Goal: Communication & Community: Answer question/provide support

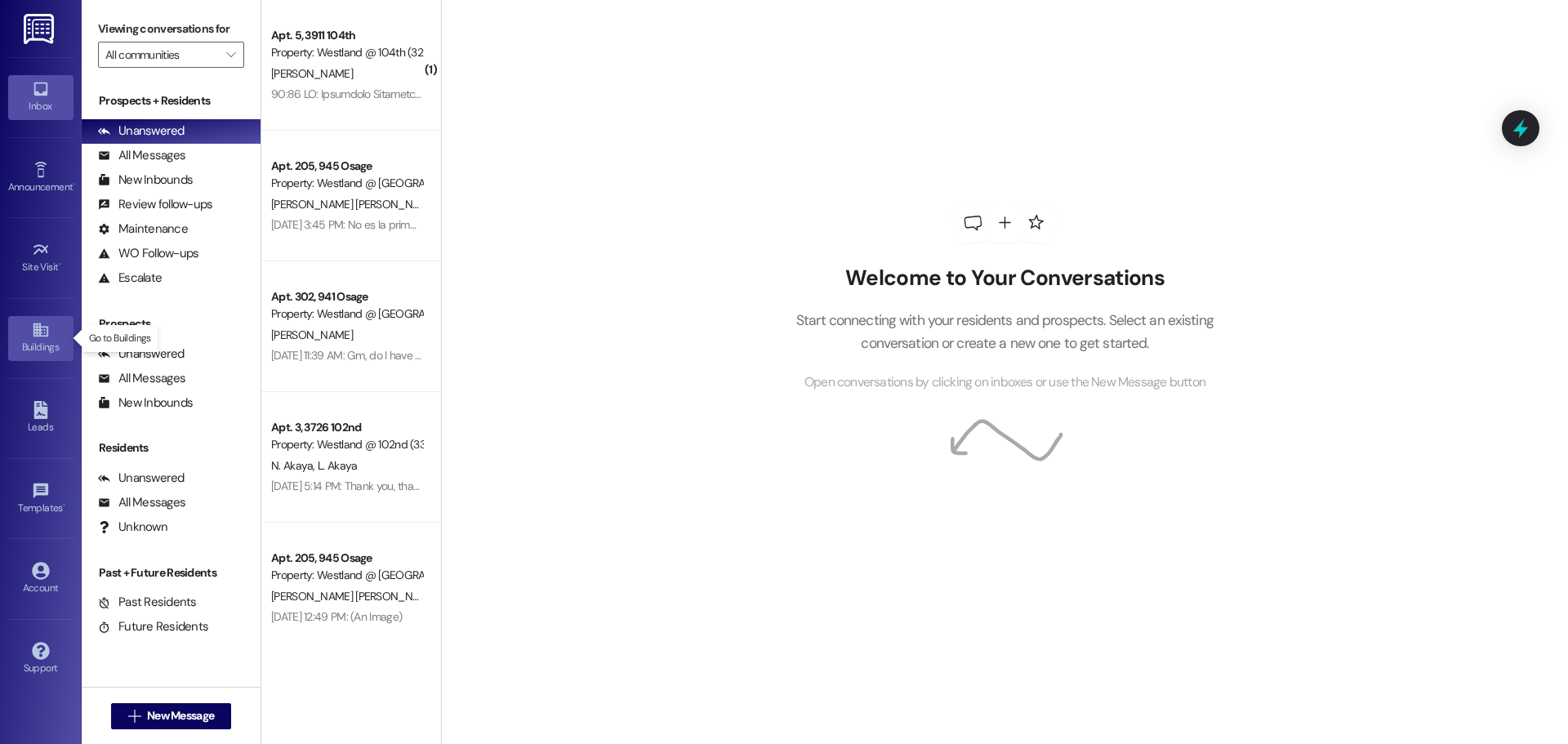
click at [37, 348] on div "Buildings" at bounding box center [40, 347] width 81 height 16
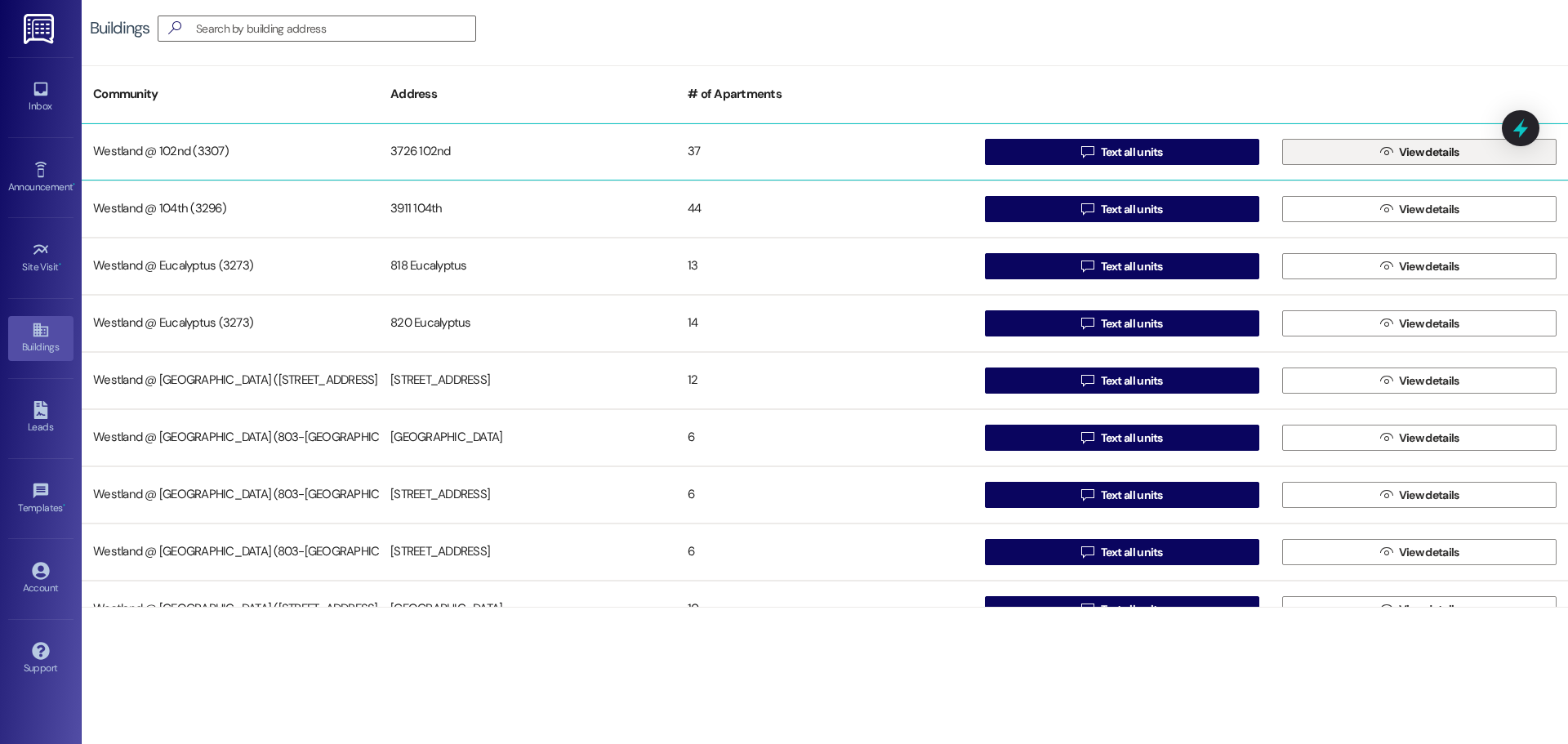
click at [1430, 149] on span "View details" at bounding box center [1429, 152] width 61 height 17
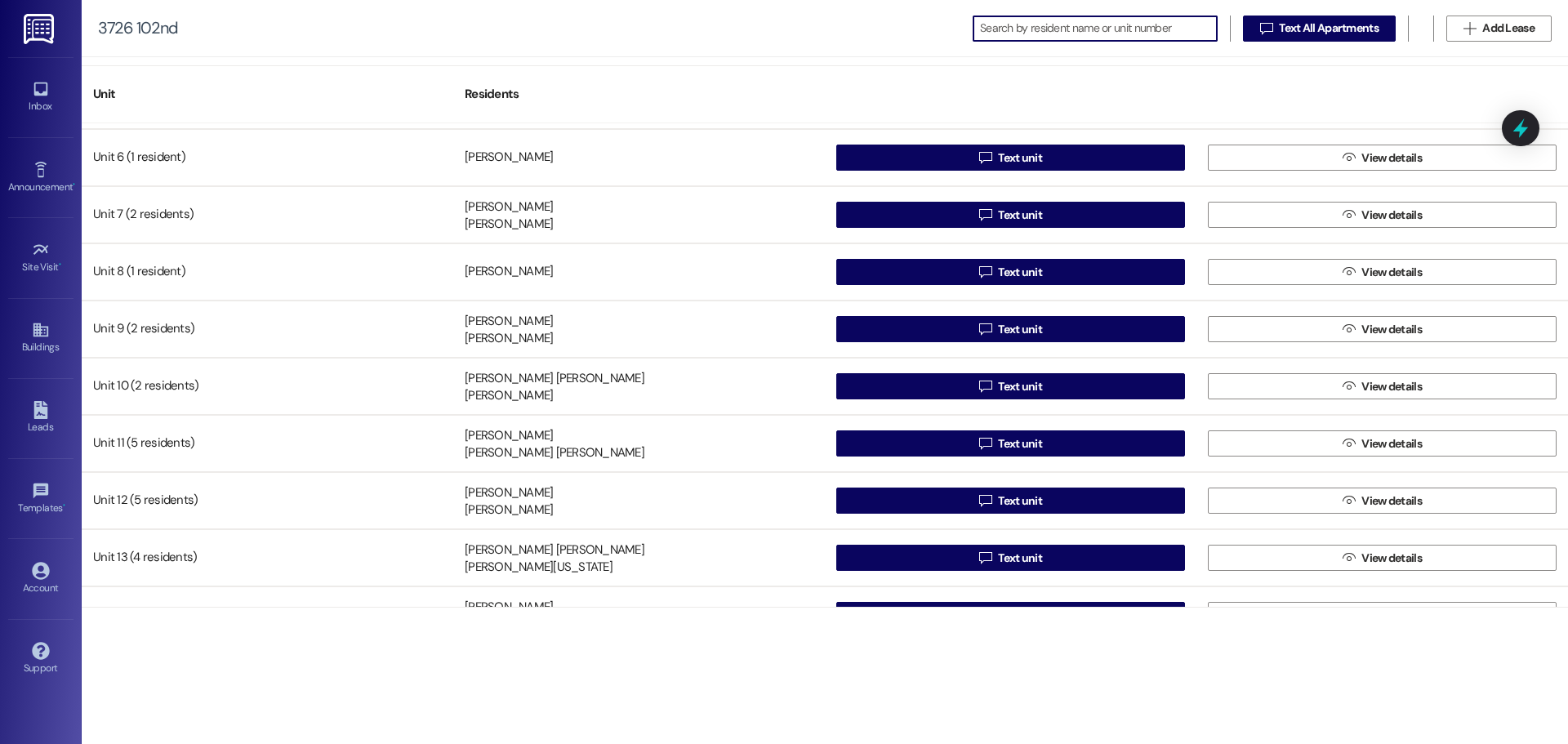
scroll to position [284, 0]
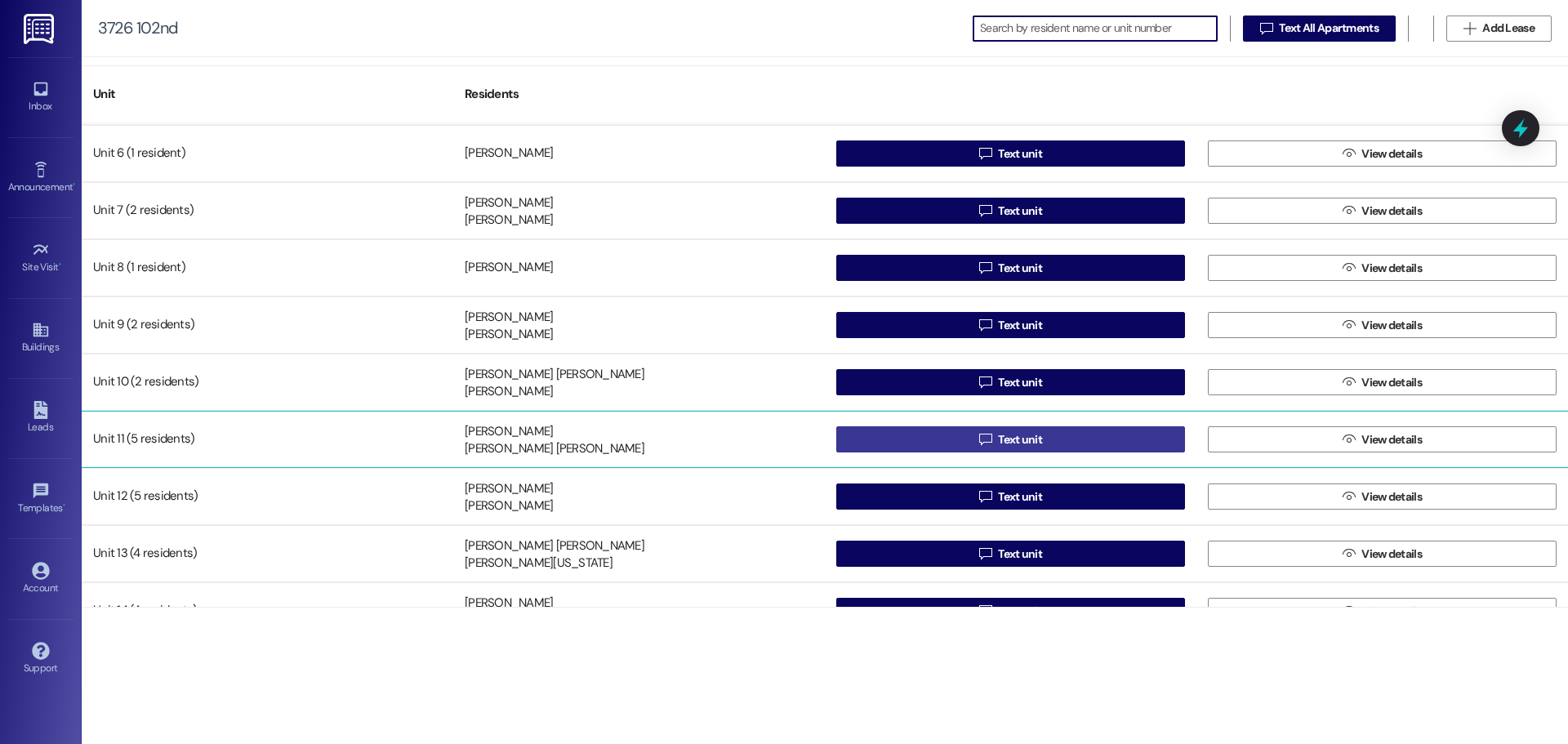
click at [1120, 438] on button " Text unit" at bounding box center [1011, 439] width 349 height 27
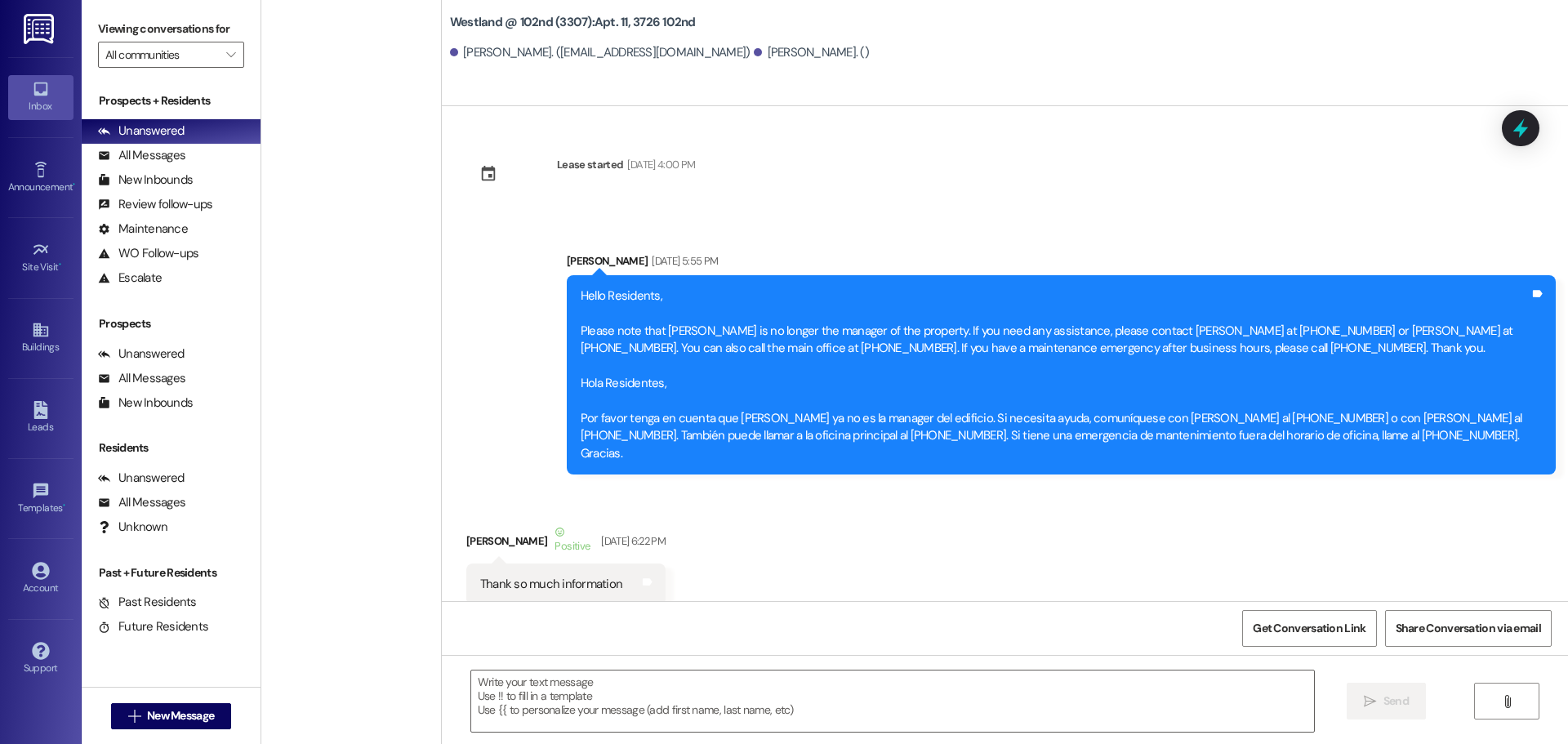
scroll to position [37382, 0]
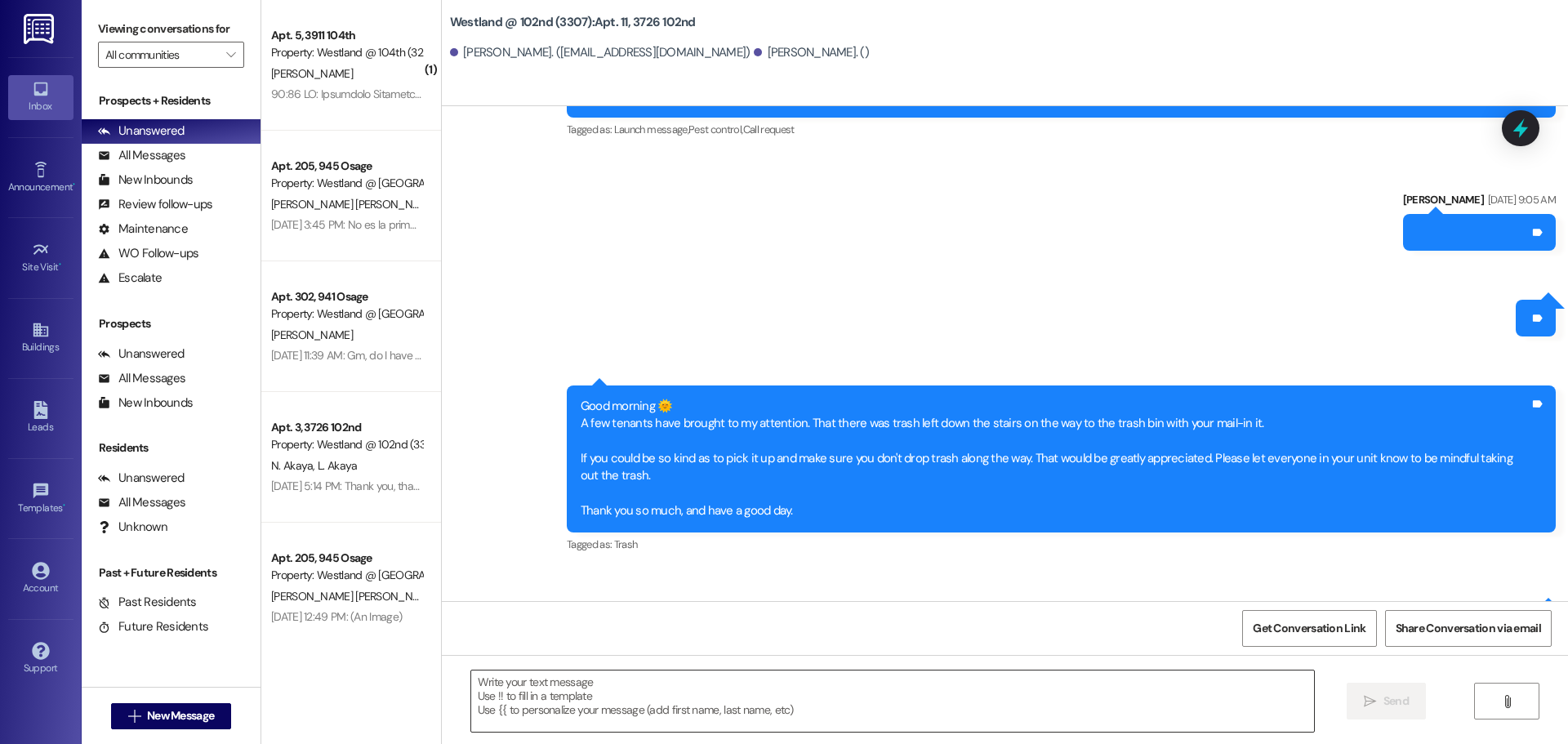
click at [586, 702] on textarea at bounding box center [893, 702] width 843 height 62
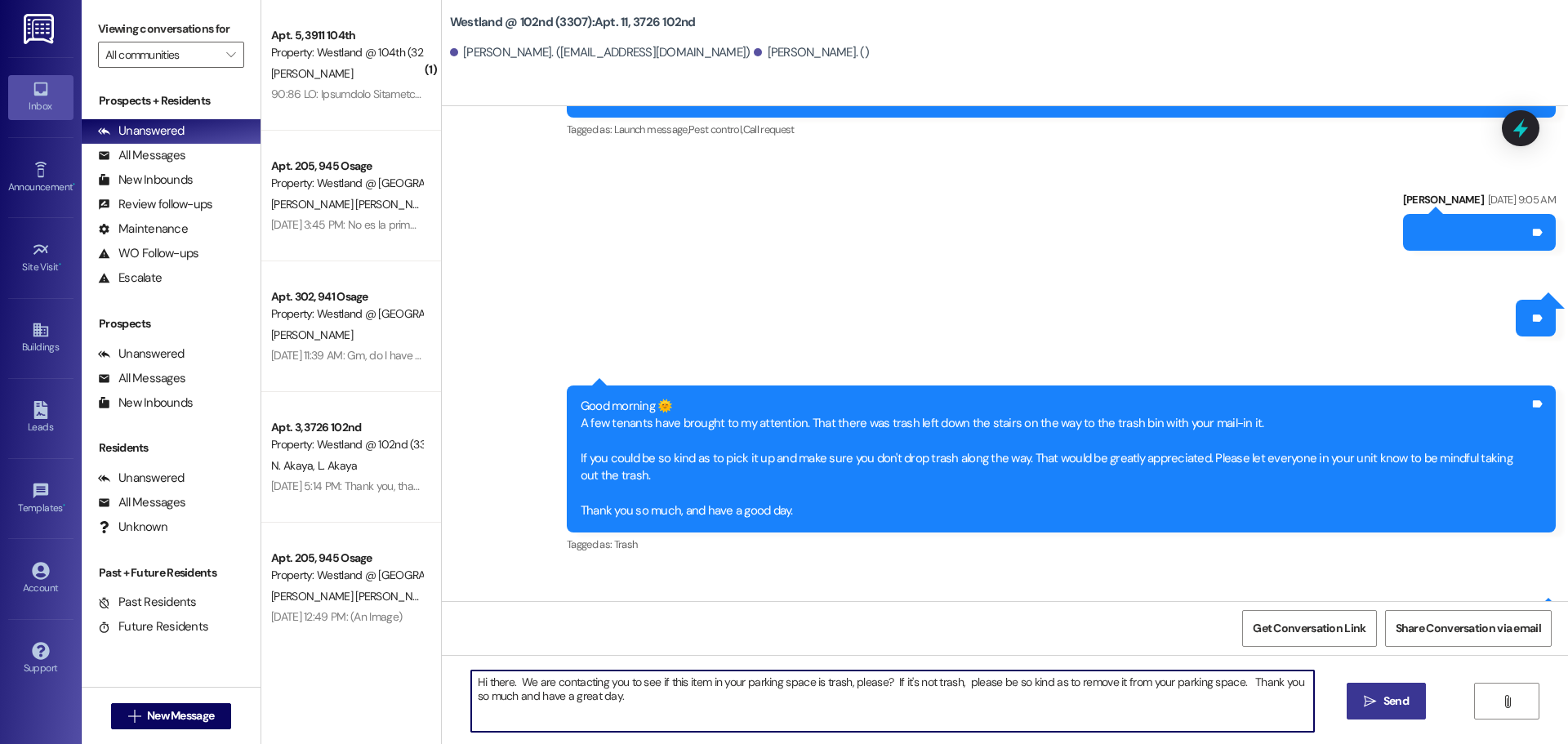
type textarea "Hi there. We are contacting you to see if this item in your parking space is tr…"
click at [1389, 704] on span "Send" at bounding box center [1397, 701] width 26 height 17
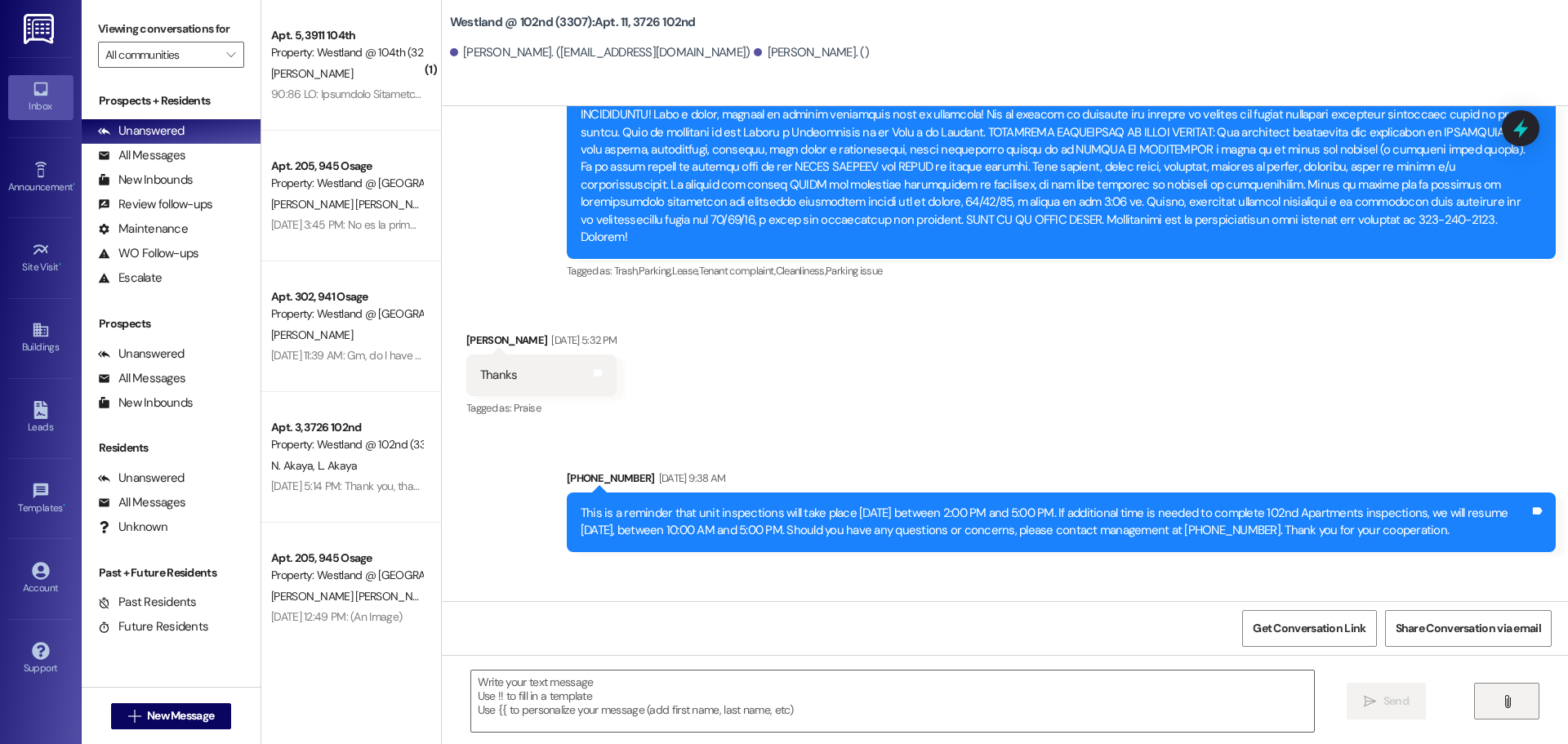
click at [1502, 707] on icon "" at bounding box center [1507, 701] width 12 height 13
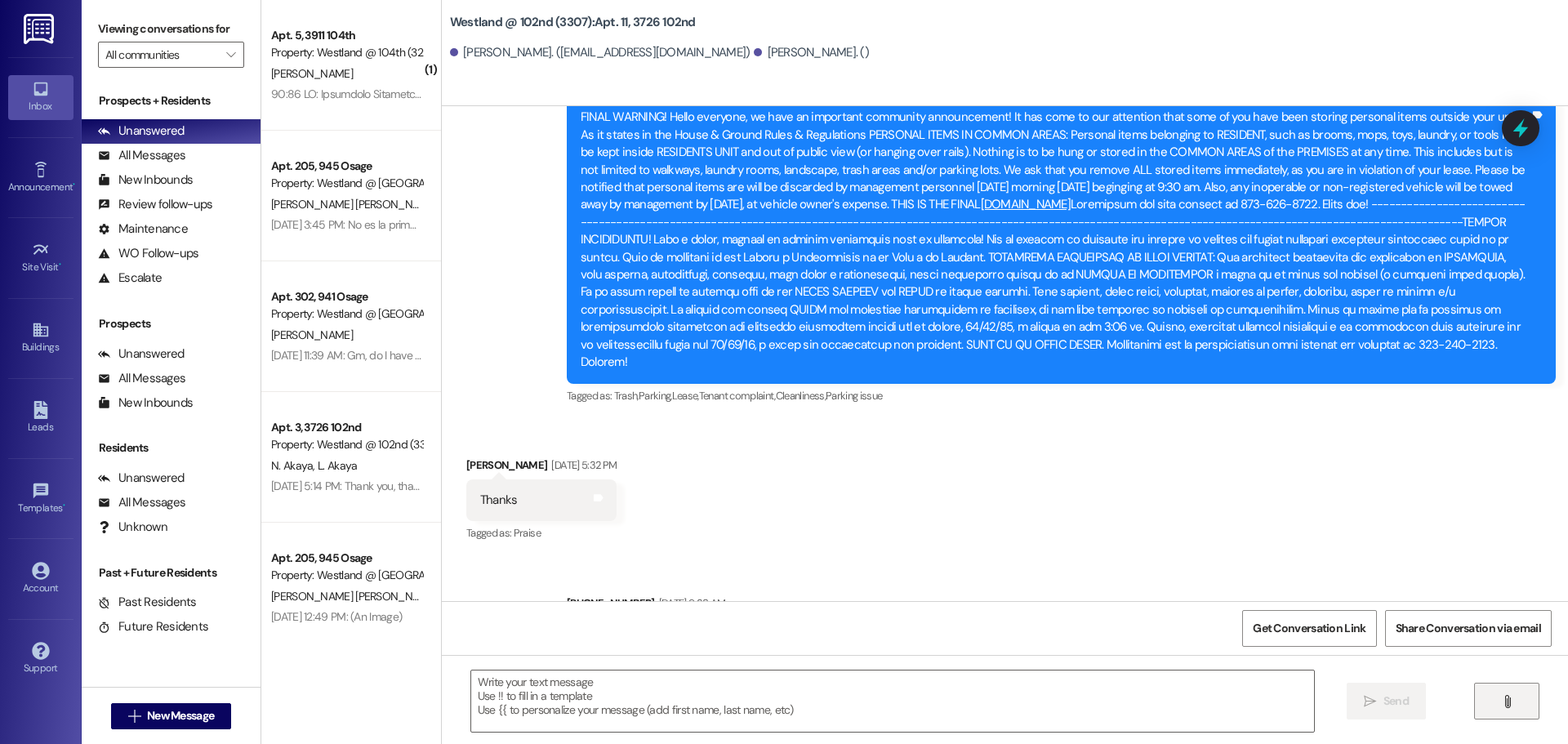
scroll to position [37847, 0]
